Goal: Task Accomplishment & Management: Manage account settings

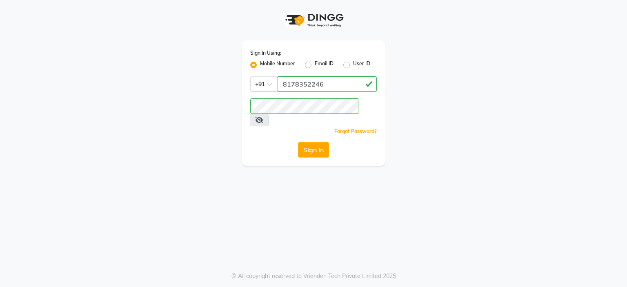
click at [260, 62] on label "Mobile Number" at bounding box center [277, 65] width 35 height 10
click at [260, 62] on input "Mobile Number" at bounding box center [262, 62] width 5 height 5
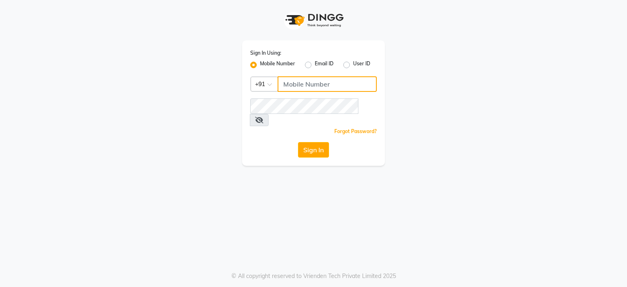
click at [328, 91] on input "Username" at bounding box center [327, 84] width 99 height 16
click at [302, 80] on input "Username" at bounding box center [327, 84] width 99 height 16
paste input "8178352246"
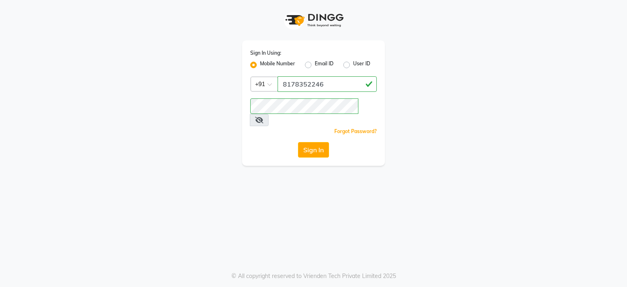
click at [276, 142] on div "Sign In" at bounding box center [313, 150] width 127 height 16
click at [318, 142] on button "Sign In" at bounding box center [313, 150] width 31 height 16
click at [298, 142] on button "Sign In" at bounding box center [313, 150] width 31 height 16
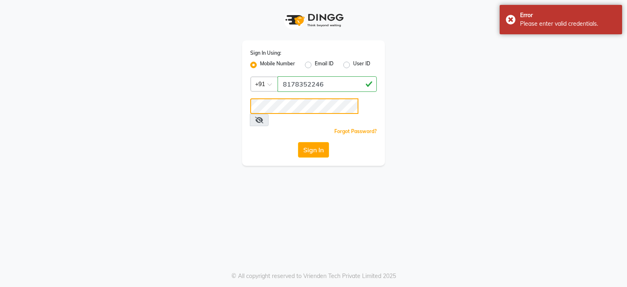
click at [298, 142] on button "Sign In" at bounding box center [313, 150] width 31 height 16
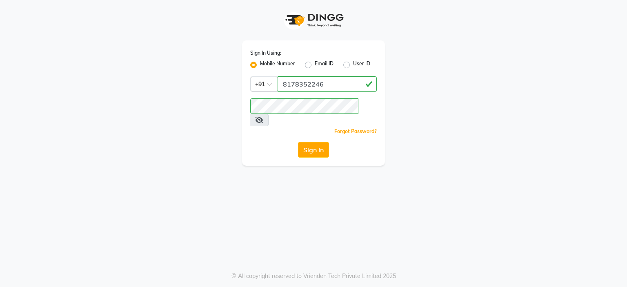
click at [330, 142] on div "Sign In" at bounding box center [313, 150] width 127 height 16
click at [324, 142] on button "Sign In" at bounding box center [313, 150] width 31 height 16
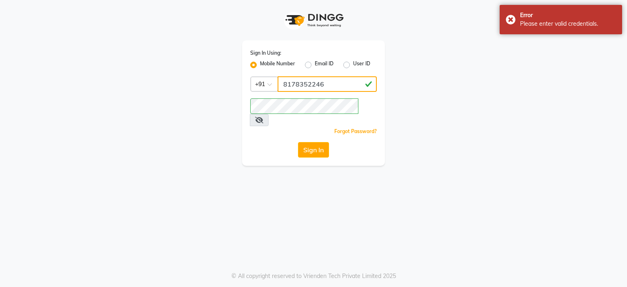
drag, startPoint x: 326, startPoint y: 84, endPoint x: 334, endPoint y: 91, distance: 10.7
click at [328, 86] on input "8178352246" at bounding box center [327, 84] width 99 height 16
type input "8"
click at [307, 114] on div "Sign In Using: Mobile Number Email ID User ID Country Code × +91 8 Remember me …" at bounding box center [313, 102] width 143 height 125
click at [263, 117] on icon at bounding box center [259, 120] width 8 height 7
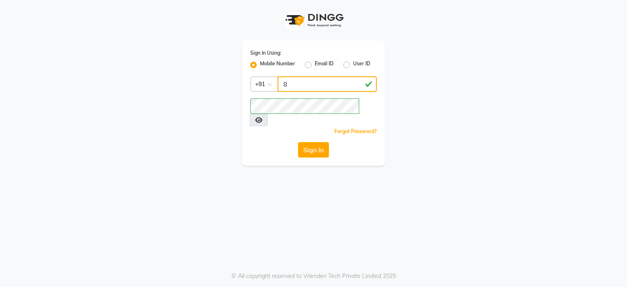
click at [342, 89] on input "8" at bounding box center [327, 84] width 99 height 16
paste input "8178352246"
type input "8178352246"
drag, startPoint x: 268, startPoint y: 136, endPoint x: 288, endPoint y: 132, distance: 20.0
click at [276, 142] on div "Sign In" at bounding box center [313, 150] width 127 height 16
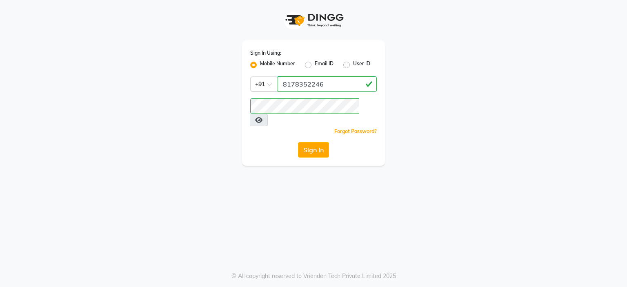
click at [315, 142] on button "Sign In" at bounding box center [313, 150] width 31 height 16
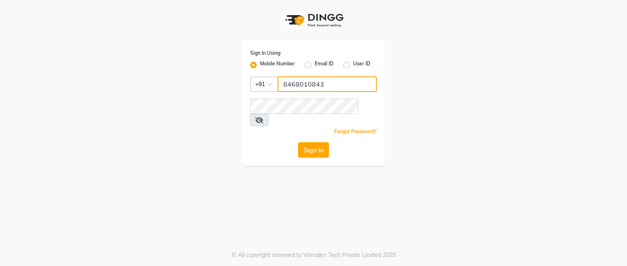
click at [322, 86] on input "8468010843" at bounding box center [327, 84] width 99 height 16
type input "8"
paste input "8178352246"
type input "8178352246"
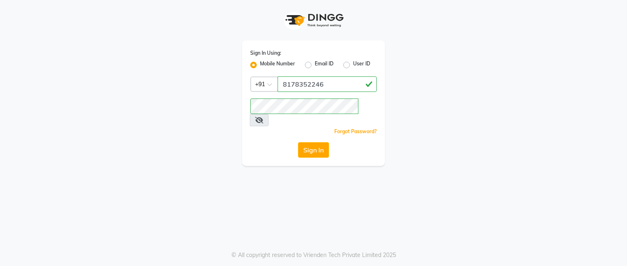
click at [263, 117] on icon at bounding box center [259, 120] width 8 height 7
drag, startPoint x: 229, startPoint y: 149, endPoint x: 260, endPoint y: 150, distance: 31.0
click at [234, 150] on div "Sign In Using: Mobile Number Email ID User ID Country Code × +91 8178352246 Rem…" at bounding box center [314, 83] width 466 height 166
click at [327, 142] on button "Sign In" at bounding box center [313, 150] width 31 height 16
